Goal: Answer question/provide support

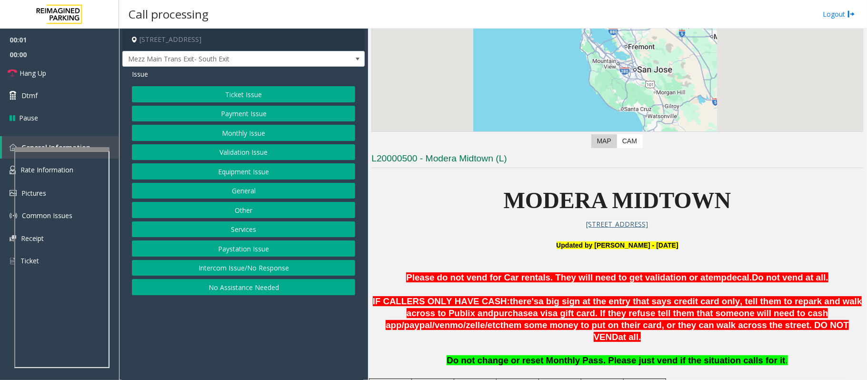
scroll to position [254, 0]
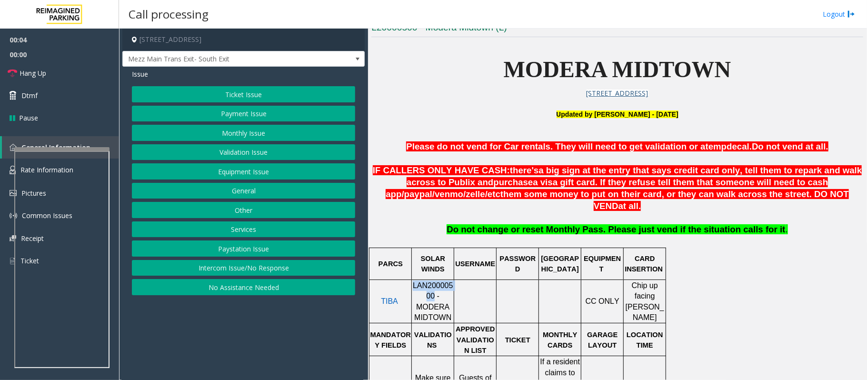
drag, startPoint x: 417, startPoint y: 283, endPoint x: 414, endPoint y: 277, distance: 7.0
click at [414, 282] on span "LAN20000500 - MODERA MIDTOWN" at bounding box center [433, 302] width 40 height 40
copy span "LAN20000500"
click at [237, 112] on button "Payment Issue" at bounding box center [243, 114] width 223 height 16
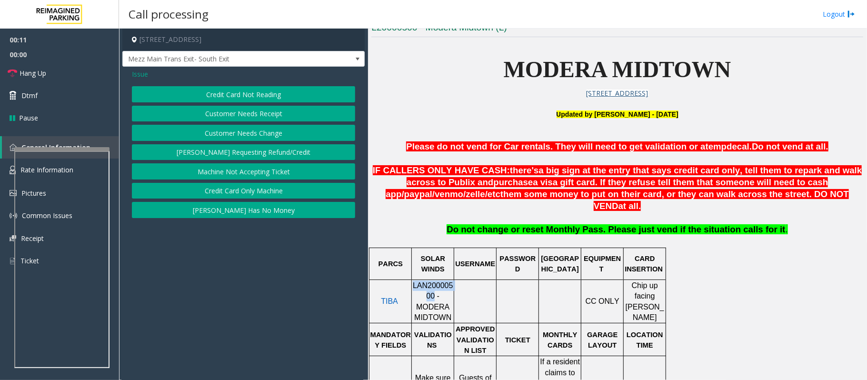
click at [261, 94] on button "Credit Card Not Reading" at bounding box center [243, 94] width 223 height 16
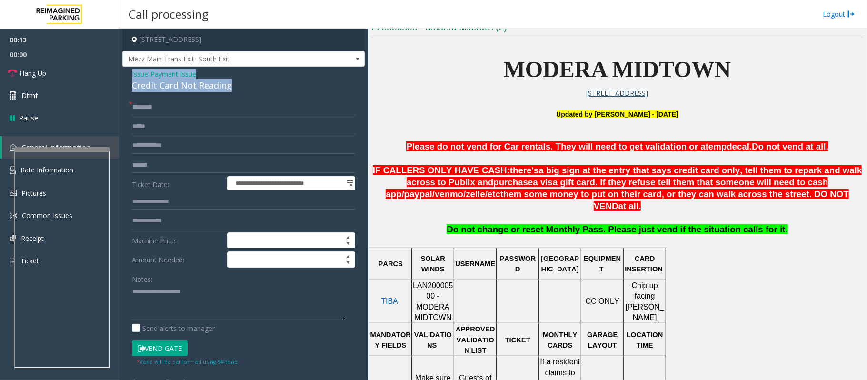
drag, startPoint x: 246, startPoint y: 82, endPoint x: 122, endPoint y: 71, distance: 124.3
click at [124, 71] on div "**********" at bounding box center [243, 268] width 242 height 403
copy div "Issue - Payment Issue Credit Card Not Reading"
click at [143, 286] on textarea at bounding box center [239, 302] width 214 height 36
paste textarea "**********"
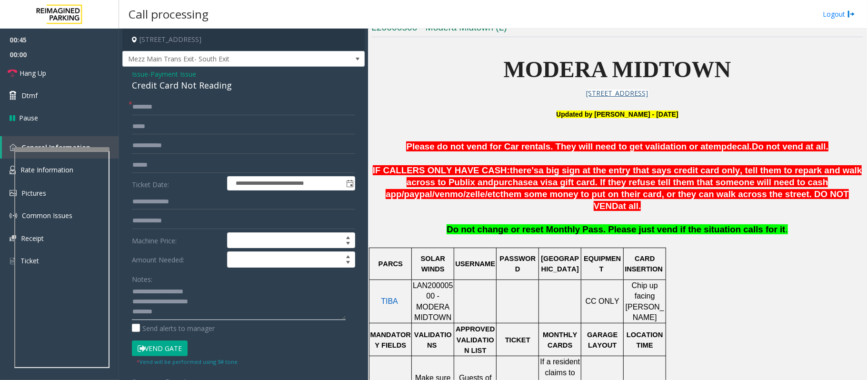
type textarea "**********"
click at [141, 111] on input "text" at bounding box center [243, 107] width 223 height 16
type input "**"
click at [793, 170] on span "a big sign at the entry that says credit card only, tell them to repark and wal…" at bounding box center [635, 176] width 456 height 22
drag, startPoint x: 774, startPoint y: 170, endPoint x: 494, endPoint y: 179, distance: 280.7
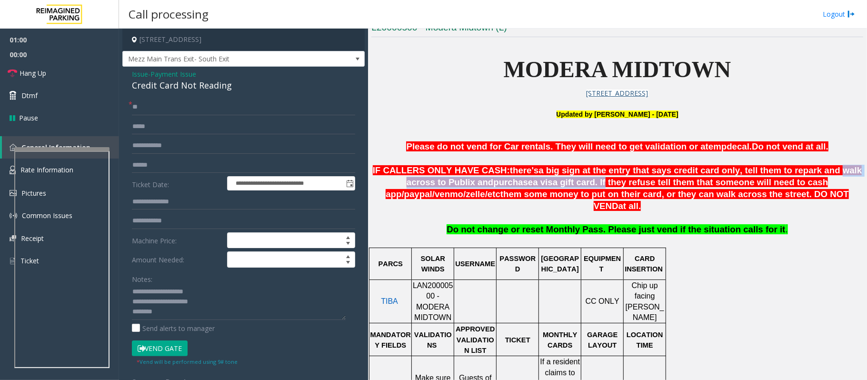
click at [494, 179] on span "IF CALLERS ONLY HAVE CASH: there's a big sign at the entry that says credit car…" at bounding box center [618, 187] width 490 height 45
click at [187, 316] on textarea at bounding box center [239, 302] width 214 height 36
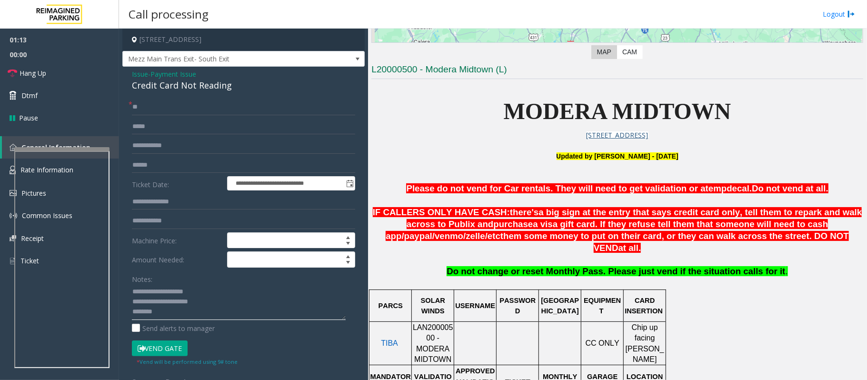
scroll to position [191, 0]
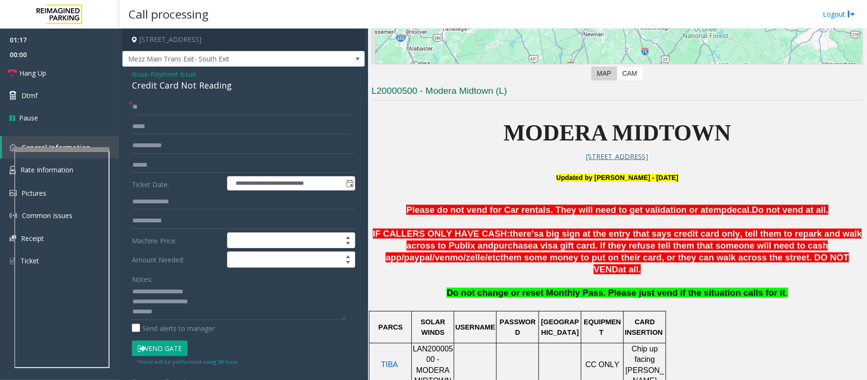
click at [143, 73] on span "Issue" at bounding box center [140, 74] width 16 height 10
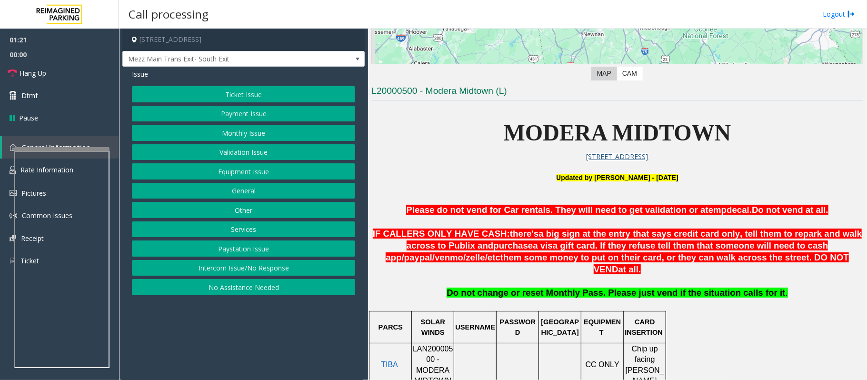
click at [241, 116] on button "Payment Issue" at bounding box center [243, 114] width 223 height 16
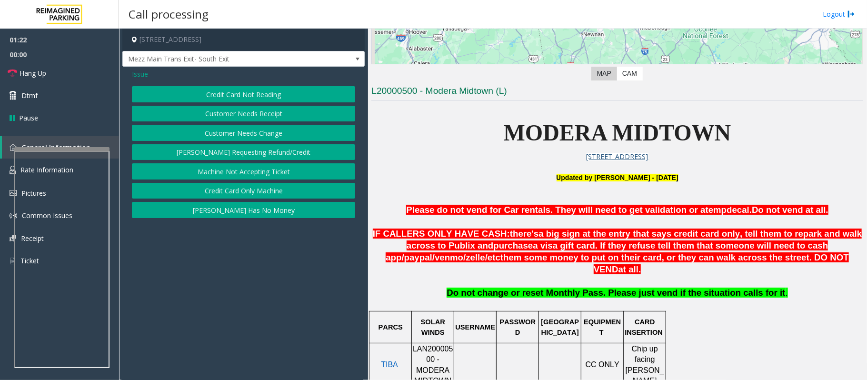
click at [226, 195] on button "Credit Card Only Machine" at bounding box center [243, 191] width 223 height 16
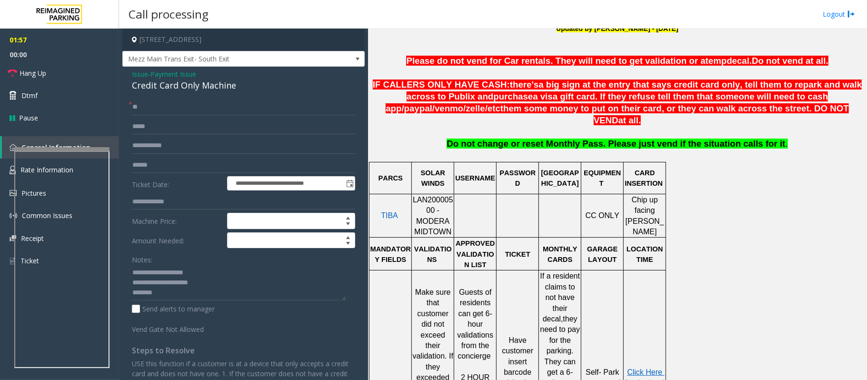
scroll to position [317, 0]
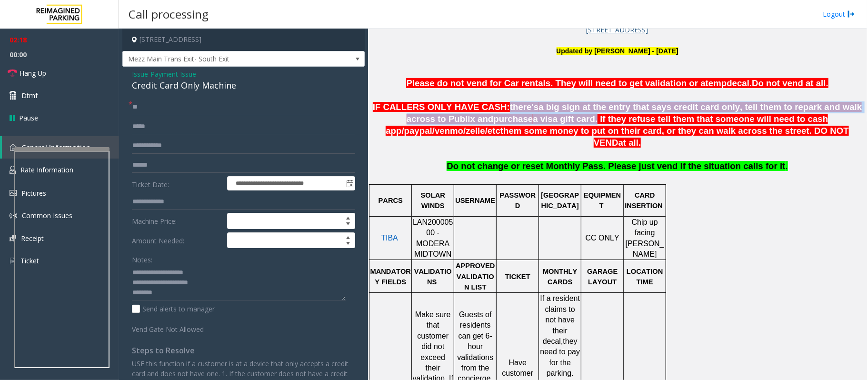
drag, startPoint x: 483, startPoint y: 106, endPoint x: 484, endPoint y: 120, distance: 14.4
click at [484, 120] on span "IF CALLERS ONLY HAVE CASH: there's a big sign at the entry that says credit car…" at bounding box center [618, 124] width 490 height 45
copy span "there's a big sign at the entry that says credit card only, tell them to repark…"
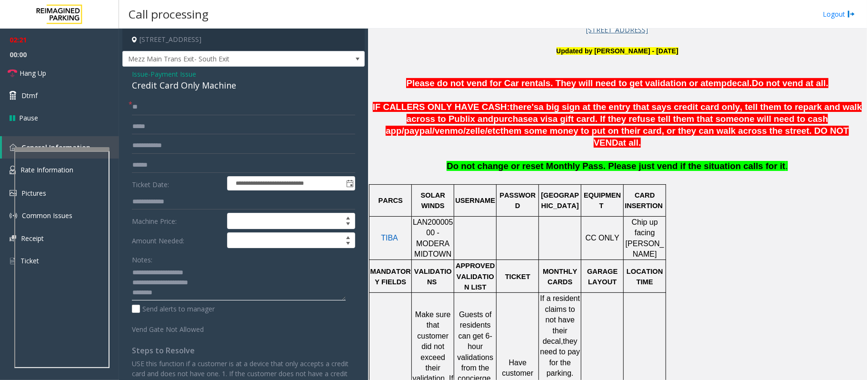
click at [189, 294] on textarea at bounding box center [239, 283] width 214 height 36
paste textarea "**********"
type textarea "**********"
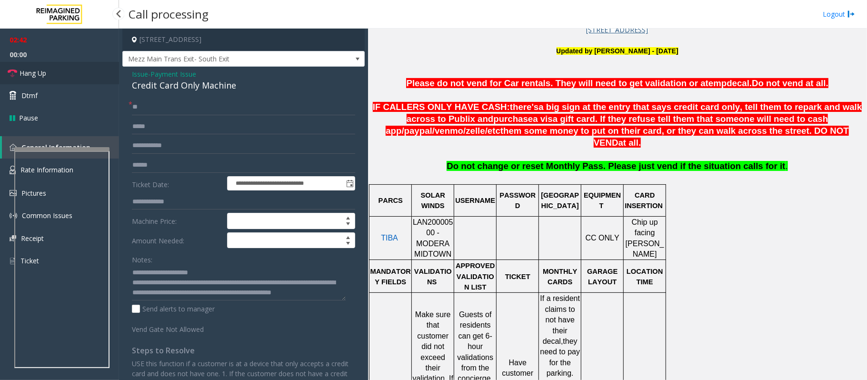
click at [39, 73] on span "Hang Up" at bounding box center [33, 73] width 27 height 10
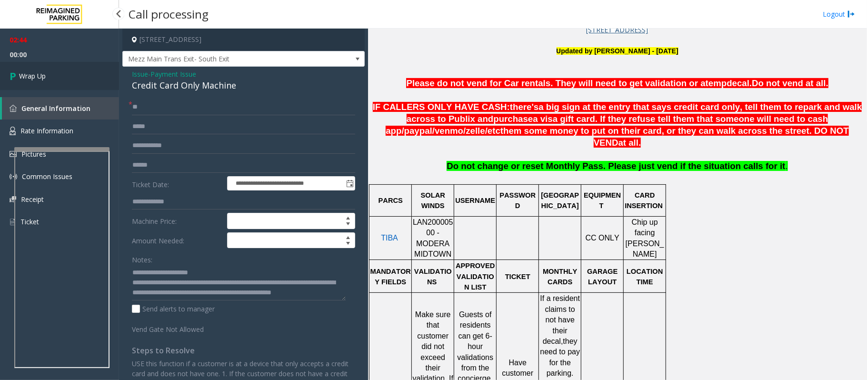
click at [39, 73] on span "Wrap Up" at bounding box center [32, 76] width 27 height 10
